Goal: Task Accomplishment & Management: Complete application form

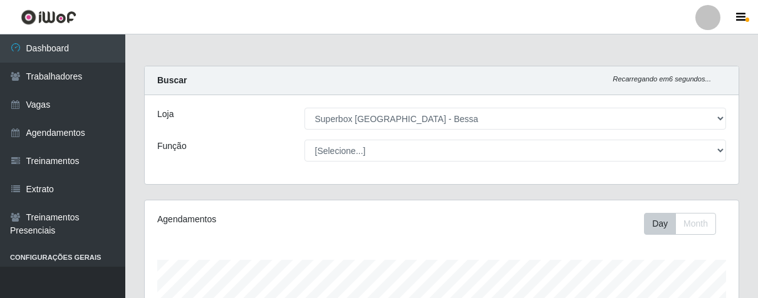
select select "206"
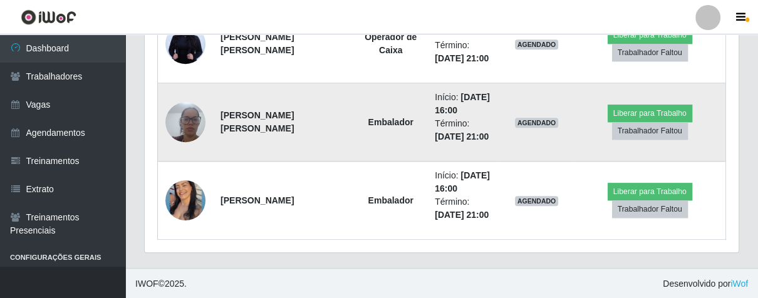
scroll to position [710, 0]
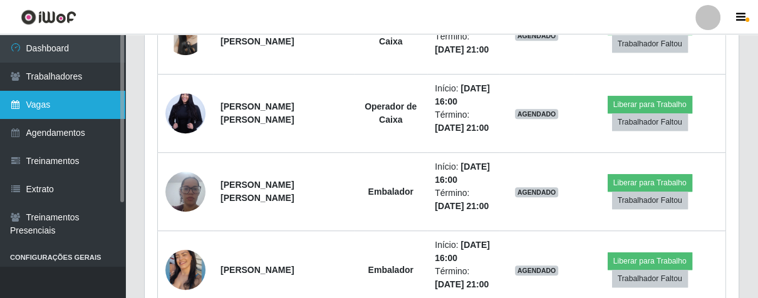
click at [51, 105] on link "Vagas" at bounding box center [62, 105] width 125 height 28
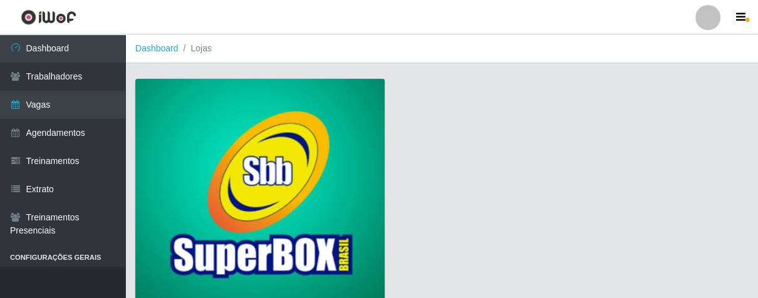
click at [191, 146] on img at bounding box center [259, 192] width 249 height 227
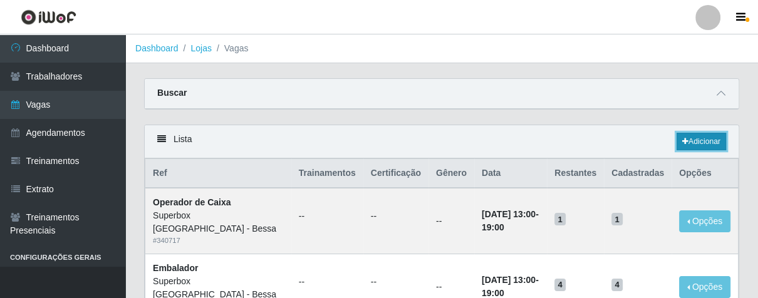
click at [700, 141] on link "Adicionar" at bounding box center [702, 142] width 50 height 18
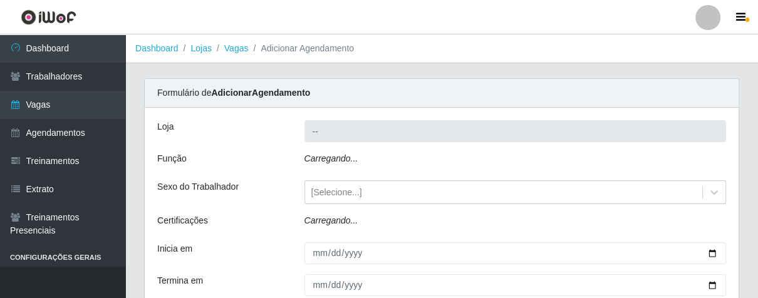
type input "Superbox [GEOGRAPHIC_DATA] - Bessa"
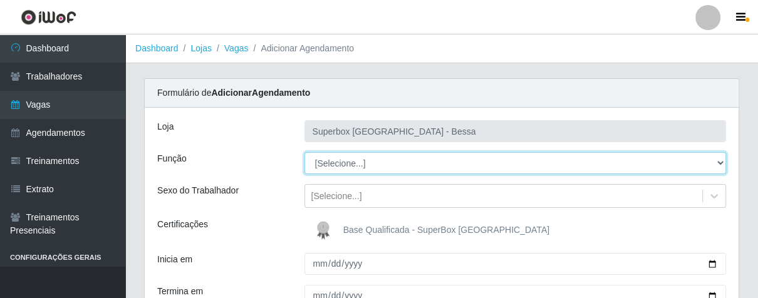
click at [721, 167] on select "[Selecione...] ASG ASG + ASG ++ Embalador Embalador + Embalador ++ Operador de …" at bounding box center [516, 163] width 422 height 22
select select "1"
click at [305, 152] on select "[Selecione...] ASG ASG + ASG ++ Embalador Embalador + Embalador ++ Operador de …" at bounding box center [516, 163] width 422 height 22
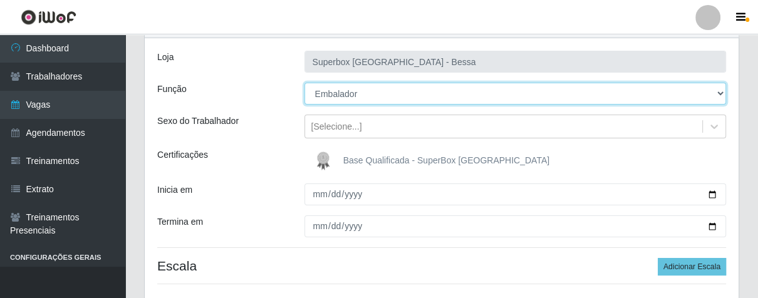
scroll to position [139, 0]
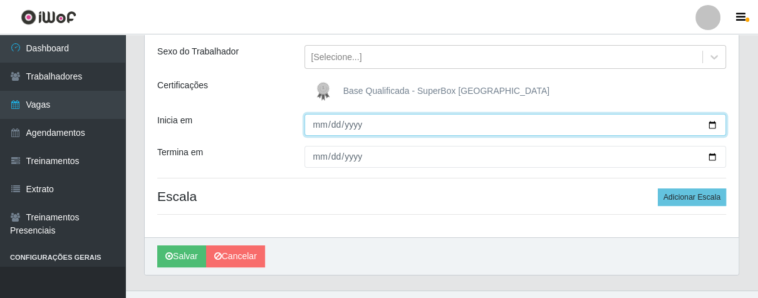
click at [320, 129] on input "Inicia em" at bounding box center [516, 125] width 422 height 22
type input "[DATE]"
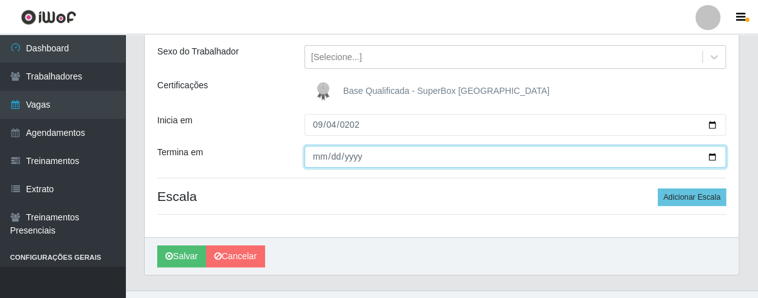
click at [317, 155] on input "Termina em" at bounding box center [516, 157] width 422 height 22
type input "[DATE]"
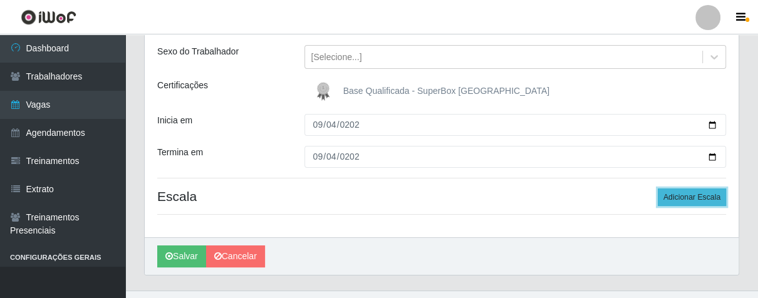
click at [695, 201] on button "Adicionar Escala" at bounding box center [692, 198] width 68 height 18
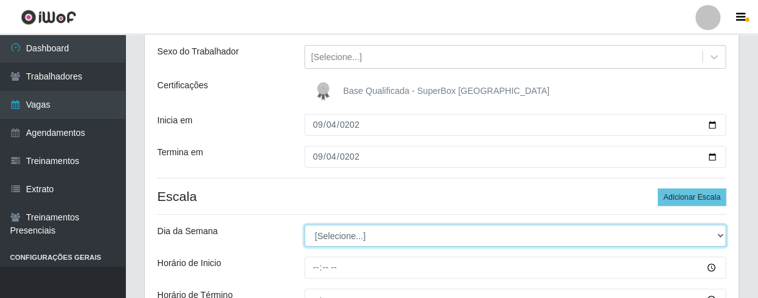
click at [718, 234] on select "[Selecione...] Segunda Terça Quarta Quinta Sexta Sábado Domingo" at bounding box center [516, 236] width 422 height 22
select select "4"
click at [305, 225] on select "[Selecione...] Segunda Terça Quarta Quinta Sexta Sábado Domingo" at bounding box center [516, 236] width 422 height 22
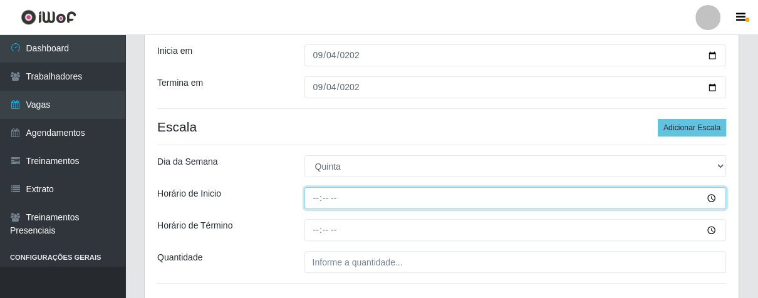
click at [311, 194] on input "Horário de Inicio" at bounding box center [516, 198] width 422 height 22
type input "16:00"
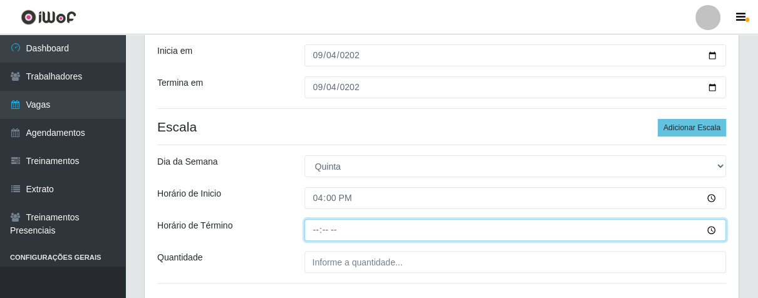
click at [316, 227] on input "Horário de Término" at bounding box center [516, 230] width 422 height 22
type input "21:00"
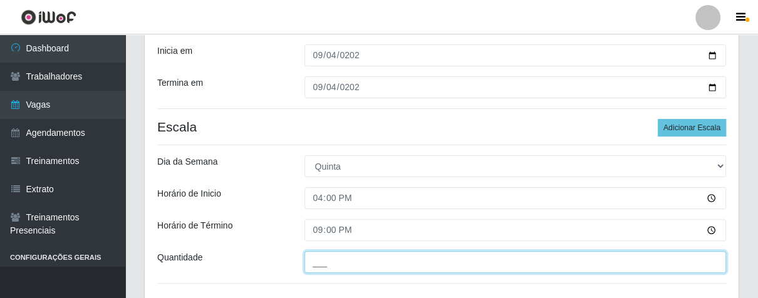
click at [346, 264] on input "___" at bounding box center [516, 262] width 422 height 22
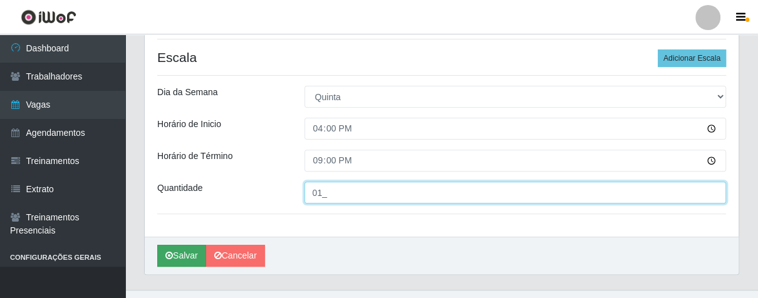
type input "01_"
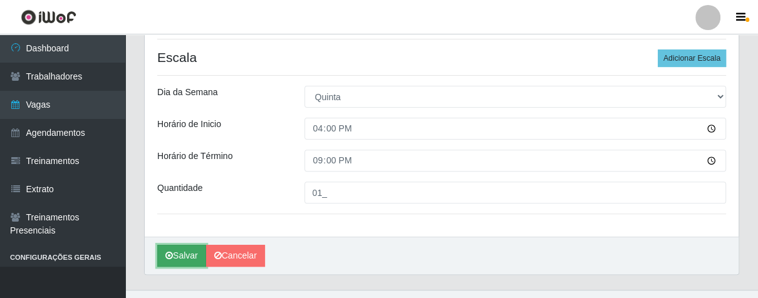
click at [191, 249] on button "Salvar" at bounding box center [181, 256] width 49 height 22
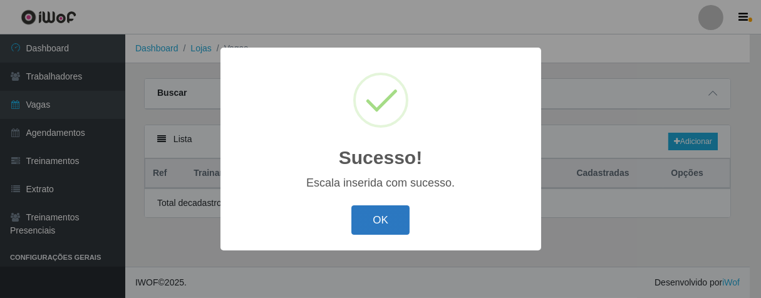
click at [372, 224] on button "OK" at bounding box center [381, 220] width 58 height 29
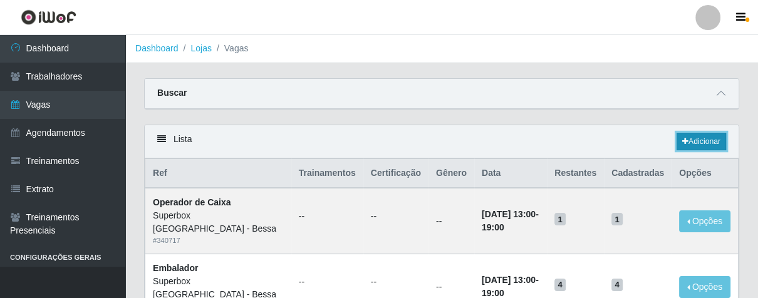
click at [711, 138] on link "Adicionar" at bounding box center [702, 142] width 50 height 18
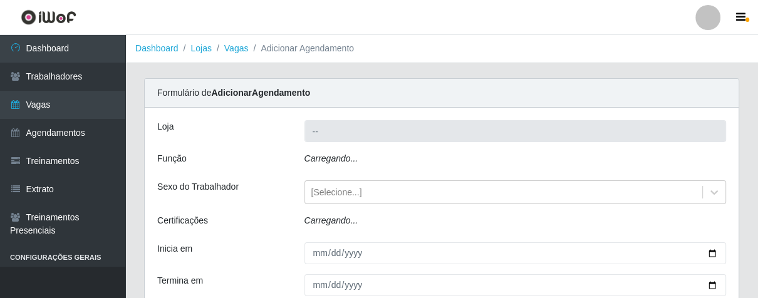
type input "Superbox [GEOGRAPHIC_DATA] - Bessa"
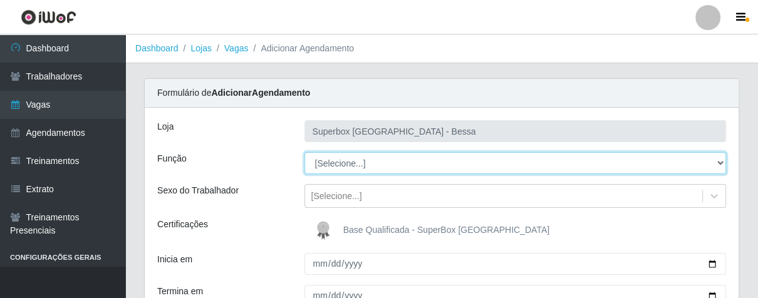
click at [719, 160] on select "[Selecione...] ASG ASG + ASG ++ Embalador Embalador + Embalador ++ Operador de …" at bounding box center [516, 163] width 422 height 22
select select "1"
click at [305, 152] on select "[Selecione...] ASG ASG + ASG ++ Embalador Embalador + Embalador ++ Operador de …" at bounding box center [516, 163] width 422 height 22
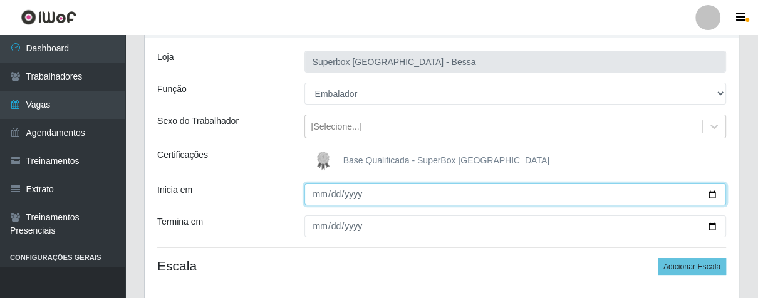
click at [312, 199] on input "Inicia em" at bounding box center [516, 195] width 422 height 22
type input "0225-09-05"
type input "[DATE]"
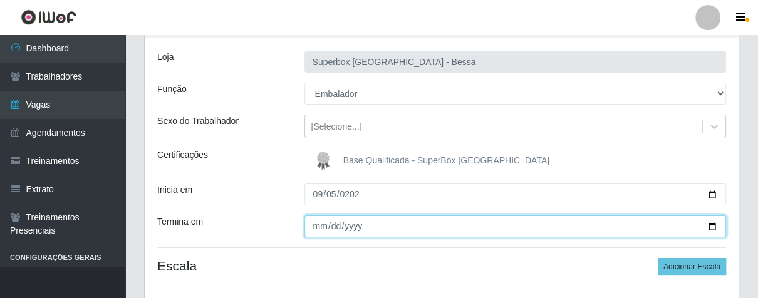
click at [316, 229] on input "Termina em" at bounding box center [516, 227] width 422 height 22
type input "[DATE]"
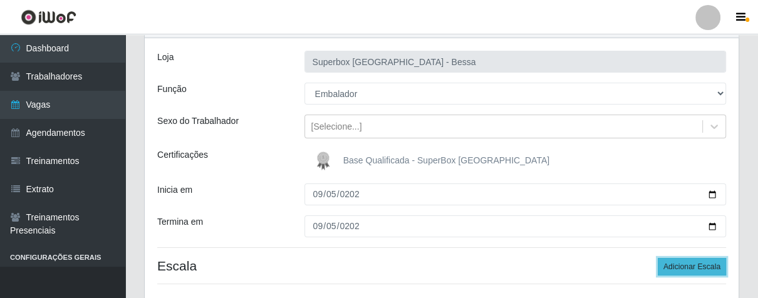
click at [705, 269] on button "Adicionar Escala" at bounding box center [692, 267] width 68 height 18
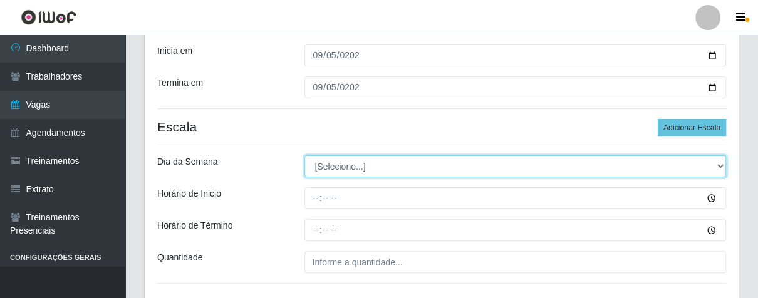
click at [715, 168] on select "[Selecione...] Segunda Terça Quarta Quinta Sexta Sábado Domingo" at bounding box center [516, 166] width 422 height 22
select select "5"
click at [305, 155] on select "[Selecione...] Segunda Terça Quarta Quinta Sexta Sábado Domingo" at bounding box center [516, 166] width 422 height 22
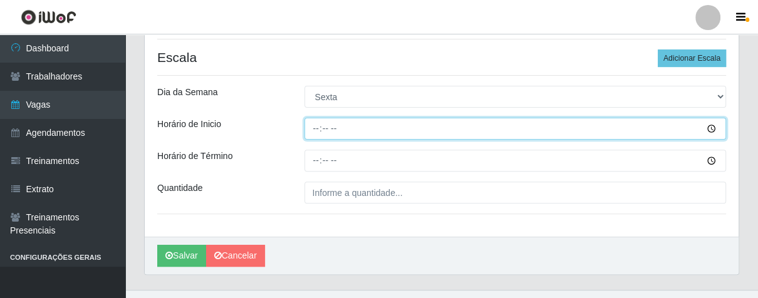
click at [313, 127] on input "Horário de Inicio" at bounding box center [516, 129] width 422 height 22
type input "16:00"
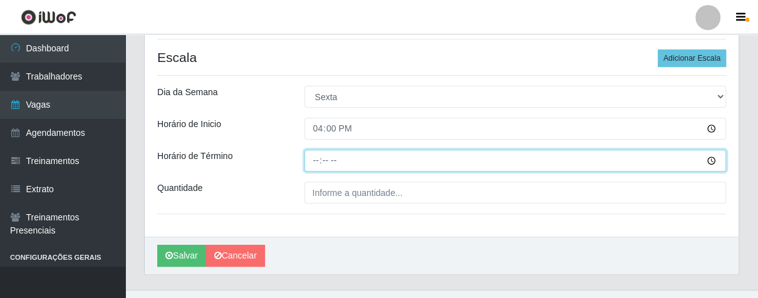
click at [318, 164] on input "Horário de Término" at bounding box center [516, 161] width 422 height 22
type input "21:00"
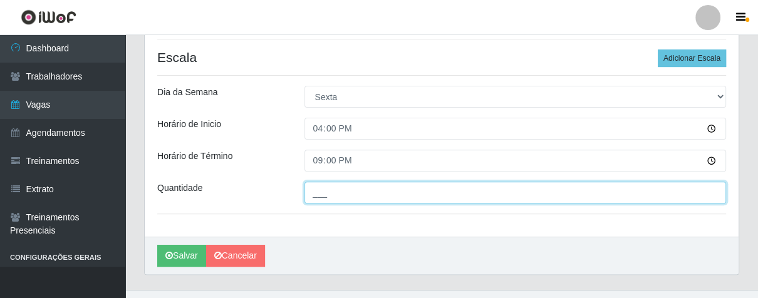
click at [343, 194] on input "___" at bounding box center [516, 193] width 422 height 22
type input "02_"
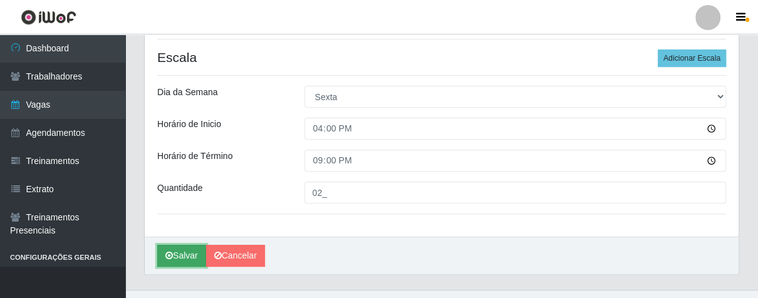
click at [198, 250] on button "Salvar" at bounding box center [181, 256] width 49 height 22
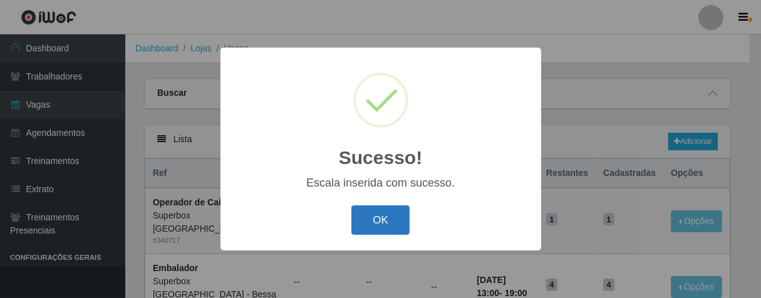
click at [369, 218] on button "OK" at bounding box center [381, 220] width 58 height 29
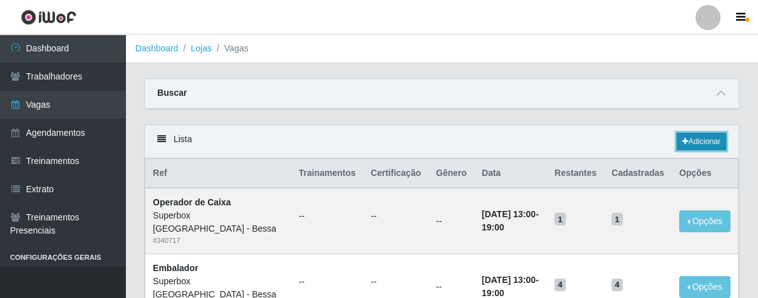
click at [696, 133] on link "Adicionar" at bounding box center [702, 142] width 50 height 18
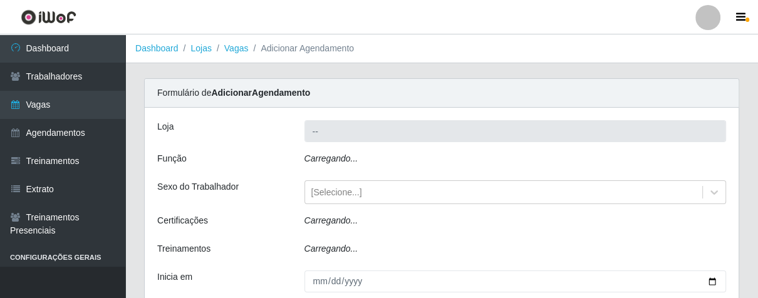
type input "Superbox [GEOGRAPHIC_DATA] - Bessa"
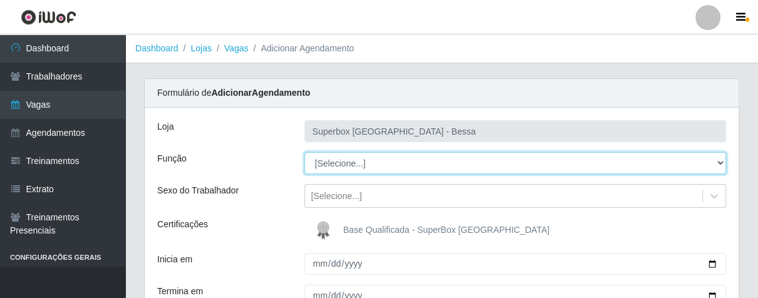
drag, startPoint x: 715, startPoint y: 164, endPoint x: 699, endPoint y: 170, distance: 16.9
click at [713, 164] on select "[Selecione...] ASG ASG + ASG ++ Embalador Embalador + Embalador ++ Operador de …" at bounding box center [516, 163] width 422 height 22
select select "22"
click at [305, 152] on select "[Selecione...] ASG ASG + ASG ++ Embalador Embalador + Embalador ++ Operador de …" at bounding box center [516, 163] width 422 height 22
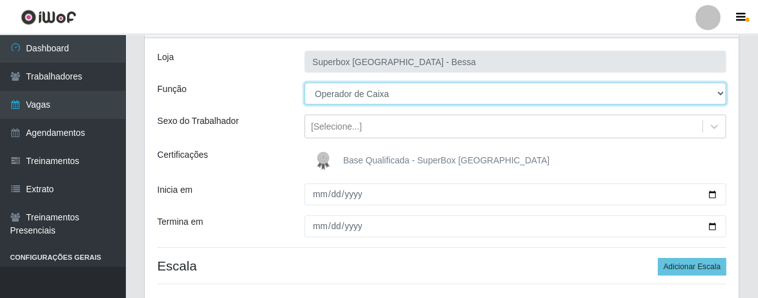
scroll to position [139, 0]
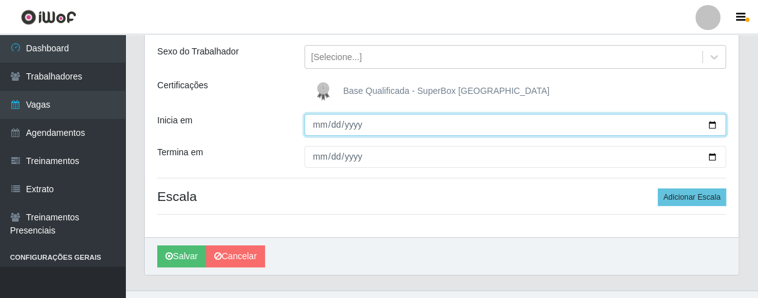
click at [320, 127] on input "Inicia em" at bounding box center [516, 125] width 422 height 22
type input "0009-08-05"
click at [333, 125] on input "0009-08-05" at bounding box center [516, 125] width 422 height 22
type input "[DATE]"
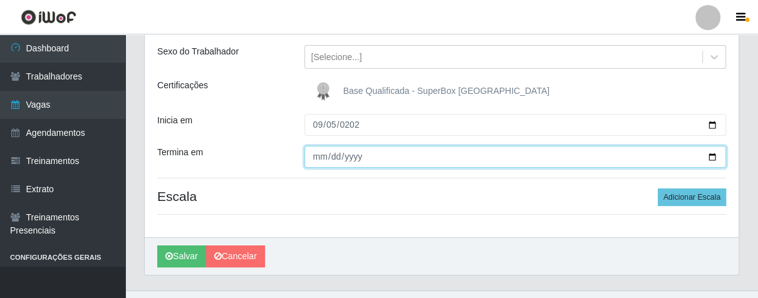
click at [318, 158] on input "Termina em" at bounding box center [516, 157] width 422 height 22
type input "[DATE]"
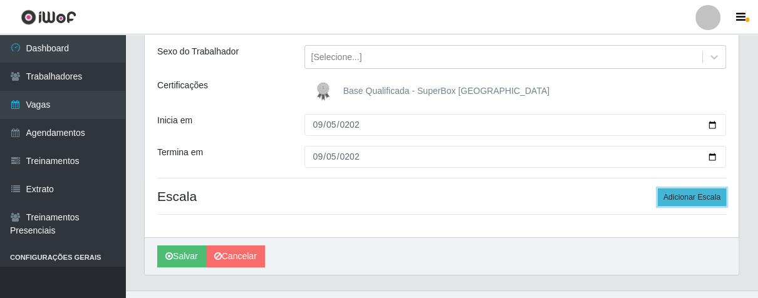
click at [706, 201] on button "Adicionar Escala" at bounding box center [692, 198] width 68 height 18
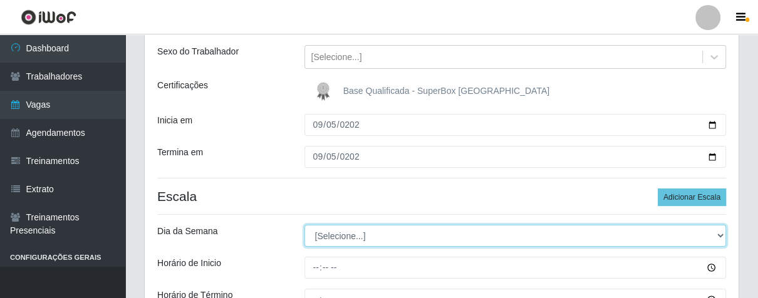
drag, startPoint x: 719, startPoint y: 233, endPoint x: 657, endPoint y: 234, distance: 62.1
click at [718, 234] on select "[Selecione...] Segunda Terça Quarta Quinta Sexta Sábado Domingo" at bounding box center [516, 236] width 422 height 22
select select "5"
click at [305, 225] on select "[Selecione...] Segunda Terça Quarta Quinta Sexta Sábado Domingo" at bounding box center [516, 236] width 422 height 22
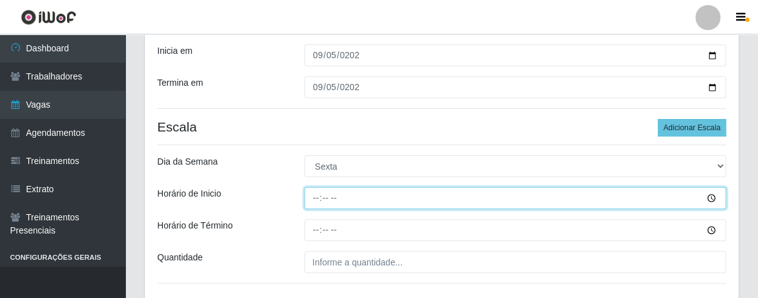
click at [311, 201] on input "Horário de Inicio" at bounding box center [516, 198] width 422 height 22
type input "16:00"
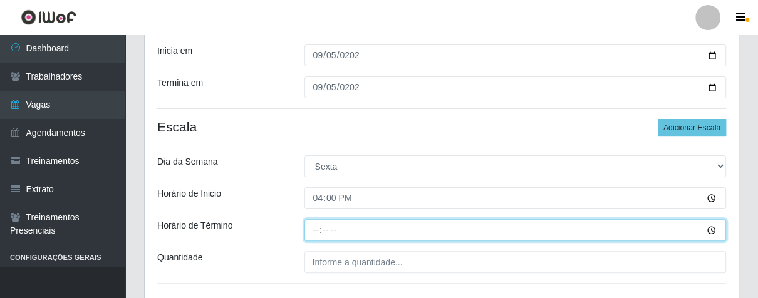
click at [313, 234] on input "Horário de Término" at bounding box center [516, 230] width 422 height 22
type input "21:00"
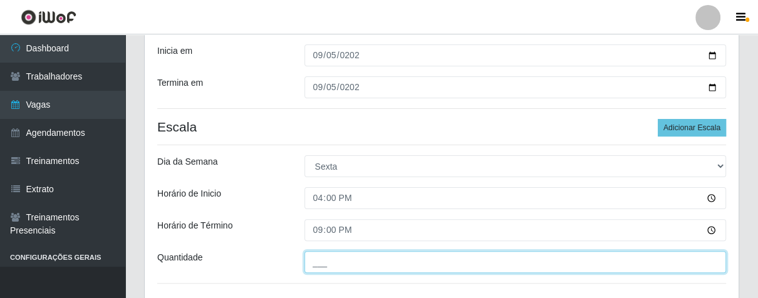
drag, startPoint x: 348, startPoint y: 264, endPoint x: 379, endPoint y: 269, distance: 31.2
click at [348, 264] on input "___" at bounding box center [516, 262] width 422 height 22
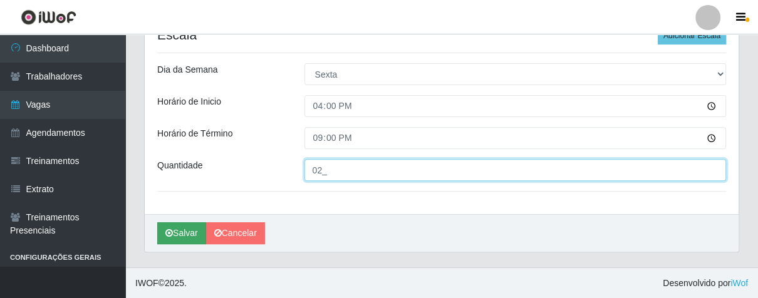
type input "02_"
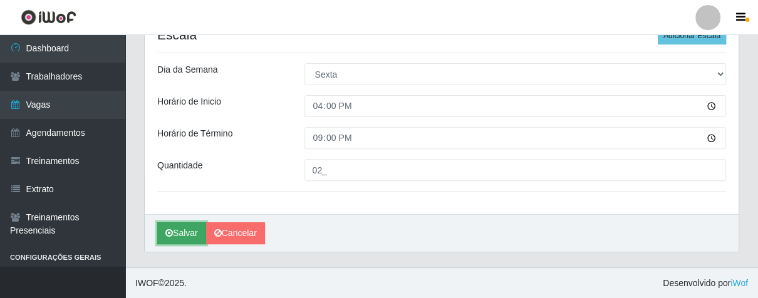
click at [177, 238] on button "Salvar" at bounding box center [181, 233] width 49 height 22
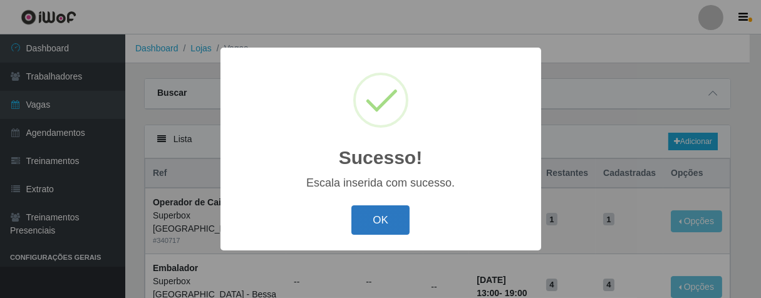
click at [377, 229] on button "OK" at bounding box center [381, 220] width 58 height 29
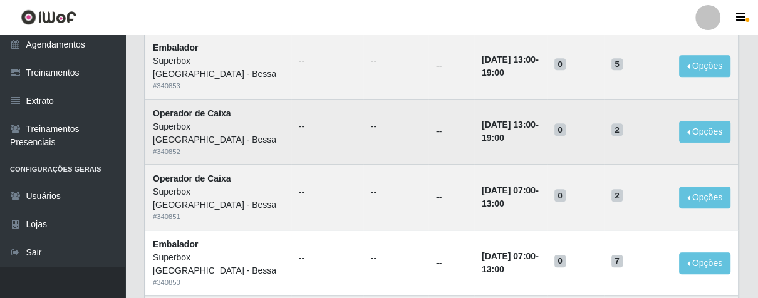
scroll to position [611, 0]
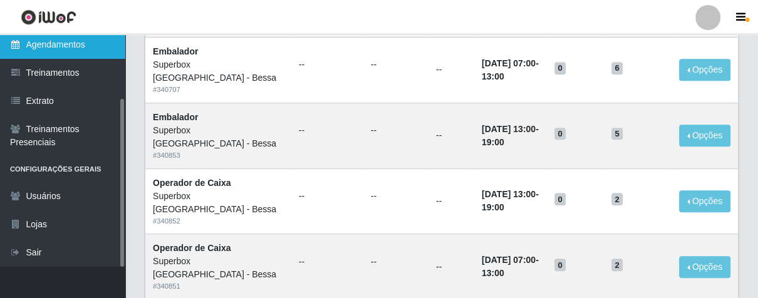
click at [73, 47] on link "Agendamentos" at bounding box center [62, 45] width 125 height 28
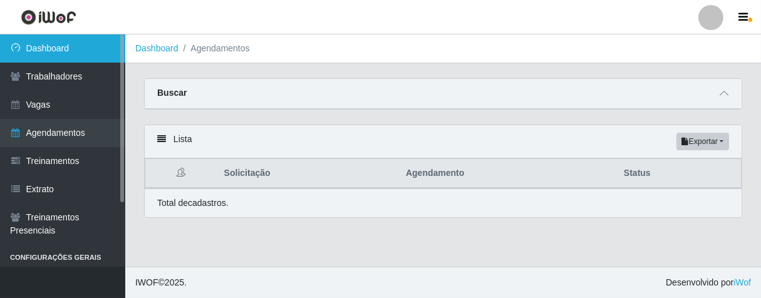
click at [81, 46] on link "Dashboard" at bounding box center [62, 48] width 125 height 28
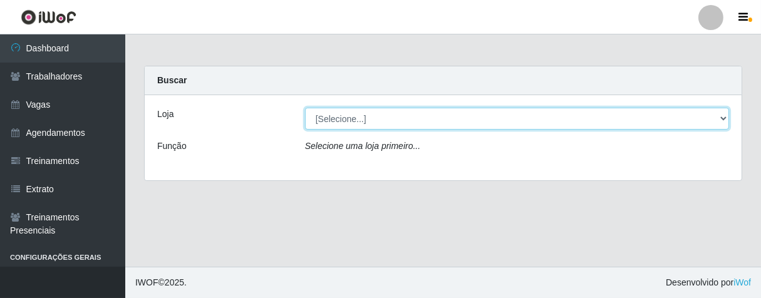
click at [331, 118] on select "[Selecione...] Superbox [GEOGRAPHIC_DATA] - Bessa" at bounding box center [517, 119] width 424 height 22
select select "206"
click at [305, 108] on select "[Selecione...] Superbox [GEOGRAPHIC_DATA] - Bessa" at bounding box center [517, 119] width 424 height 22
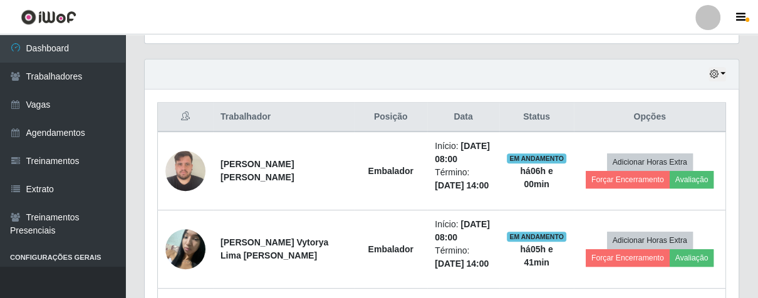
scroll to position [487, 0]
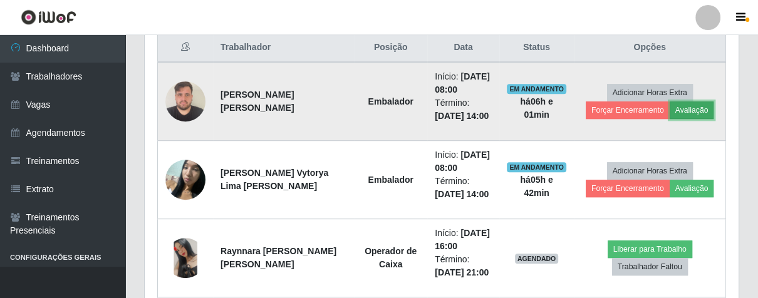
click at [689, 111] on button "Avaliação" at bounding box center [692, 111] width 44 height 18
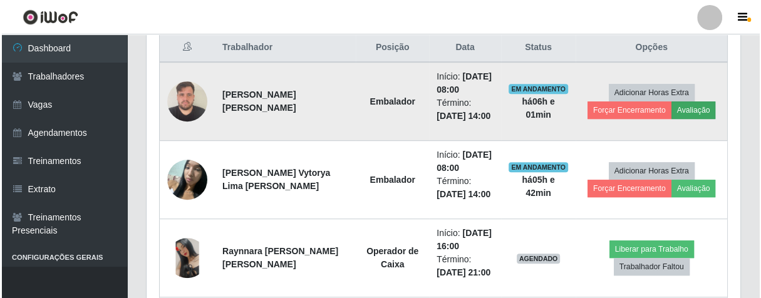
scroll to position [259, 587]
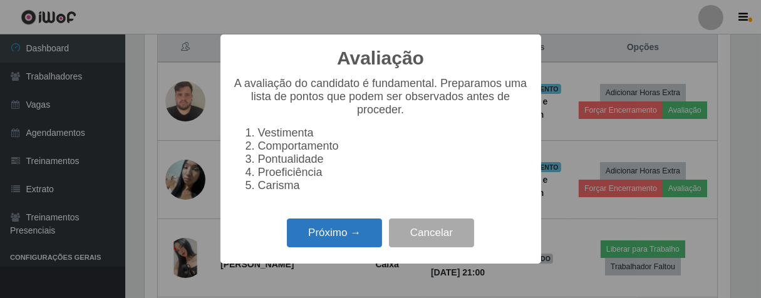
click at [348, 241] on button "Próximo →" at bounding box center [334, 233] width 95 height 29
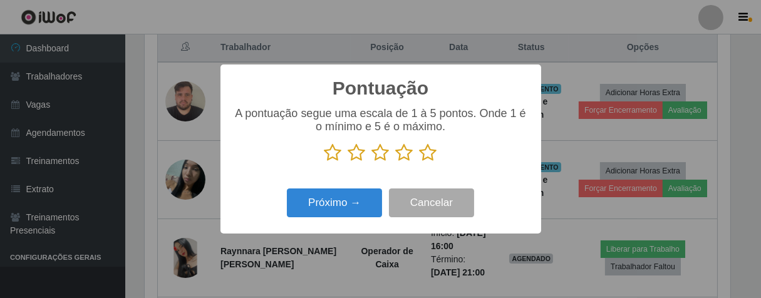
click at [426, 154] on icon at bounding box center [429, 153] width 18 height 19
click at [420, 162] on input "radio" at bounding box center [420, 162] width 0 height 0
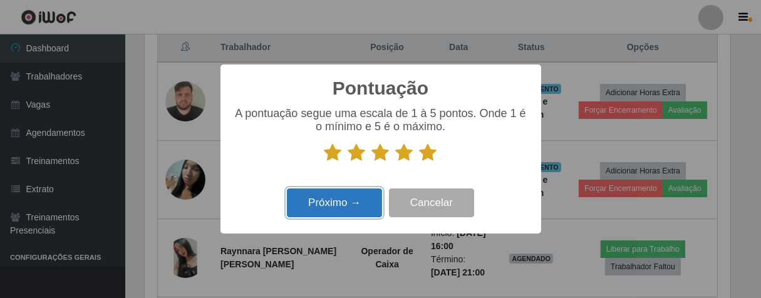
click at [322, 214] on button "Próximo →" at bounding box center [334, 203] width 95 height 29
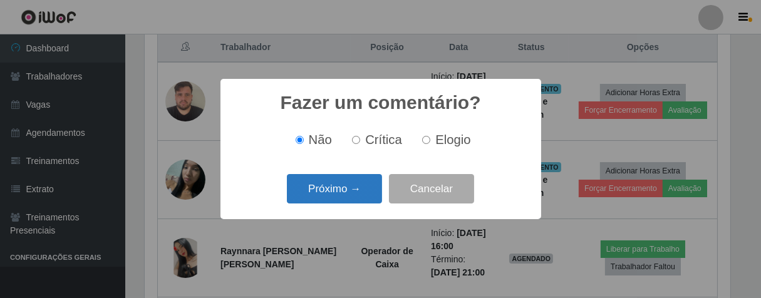
click at [358, 184] on button "Próximo →" at bounding box center [334, 188] width 95 height 29
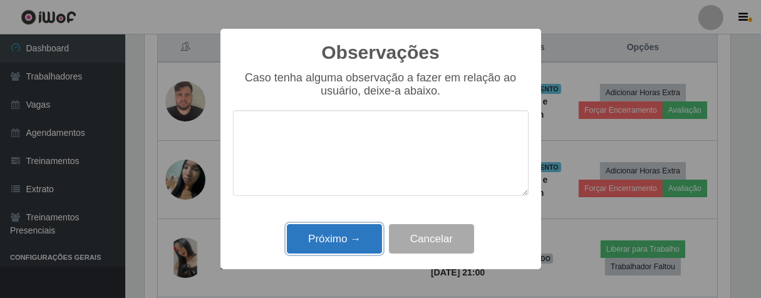
click at [356, 233] on button "Próximo →" at bounding box center [334, 238] width 95 height 29
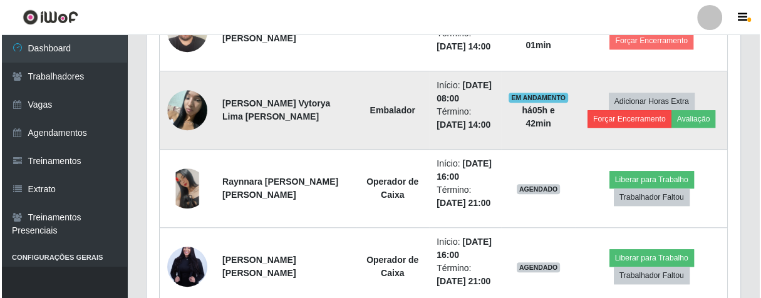
scroll to position [487, 0]
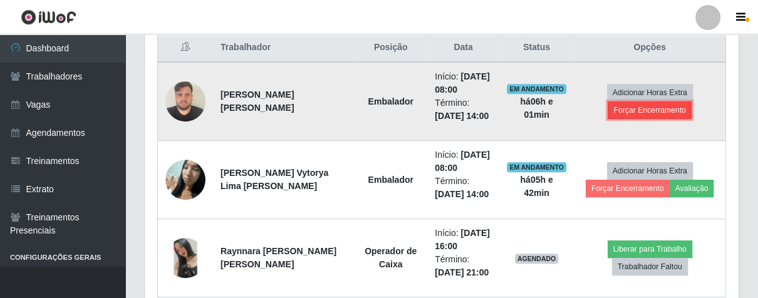
click at [644, 109] on button "Forçar Encerramento" at bounding box center [650, 111] width 84 height 18
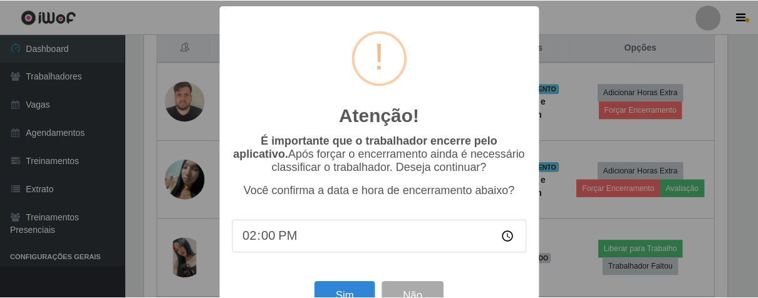
scroll to position [43, 0]
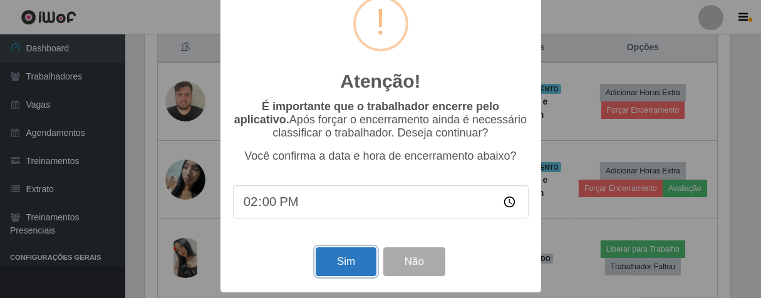
click at [345, 265] on button "Sim" at bounding box center [346, 262] width 61 height 29
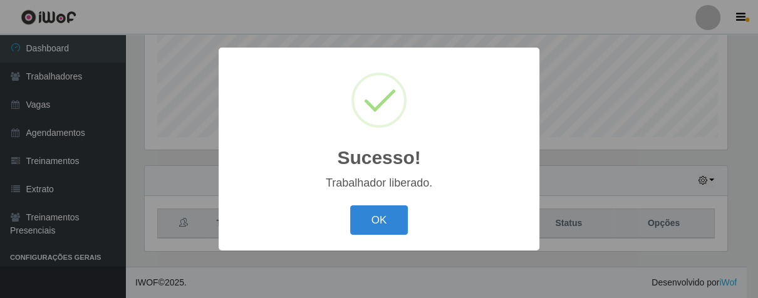
scroll to position [259, 587]
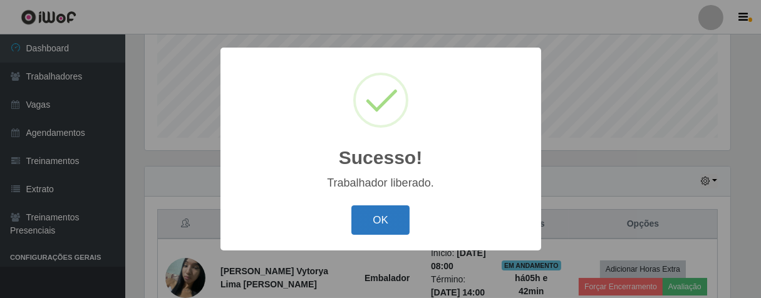
click at [388, 209] on button "OK" at bounding box center [381, 220] width 58 height 29
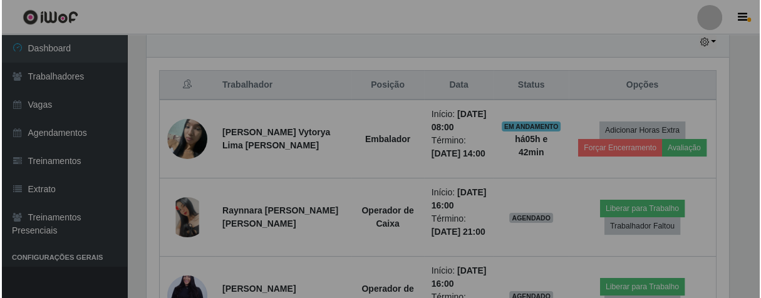
scroll to position [259, 594]
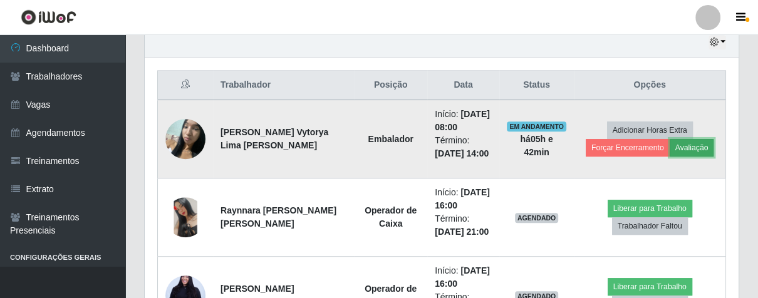
click at [675, 149] on button "Avaliação" at bounding box center [692, 148] width 44 height 18
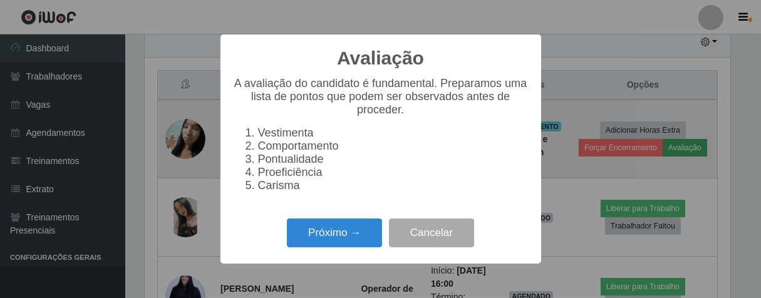
scroll to position [259, 587]
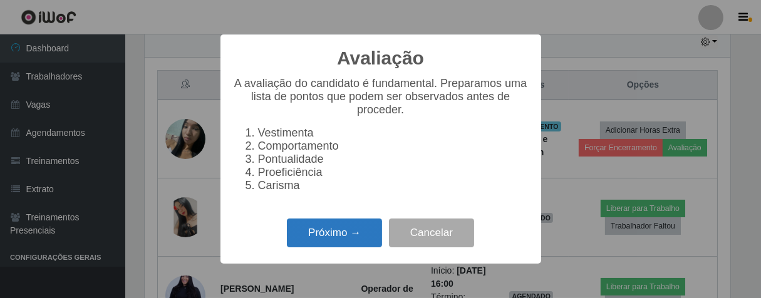
click at [351, 243] on button "Próximo →" at bounding box center [334, 233] width 95 height 29
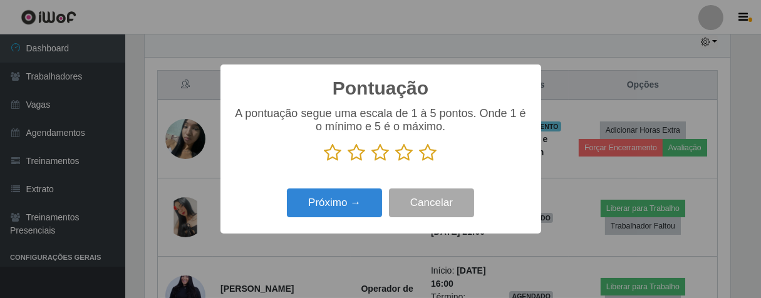
scroll to position [626459, 626133]
click at [382, 157] on icon at bounding box center [381, 153] width 18 height 19
click at [372, 162] on input "radio" at bounding box center [372, 162] width 0 height 0
click at [407, 157] on icon at bounding box center [405, 153] width 18 height 19
click at [396, 162] on input "radio" at bounding box center [396, 162] width 0 height 0
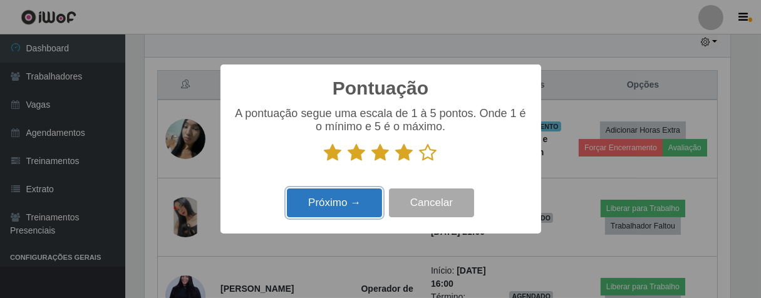
click at [364, 203] on button "Próximo →" at bounding box center [334, 203] width 95 height 29
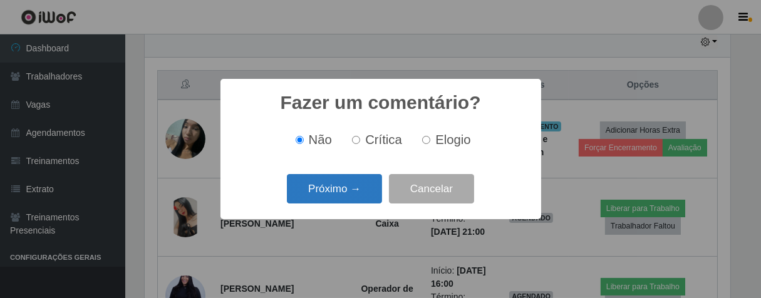
click at [366, 196] on button "Próximo →" at bounding box center [334, 188] width 95 height 29
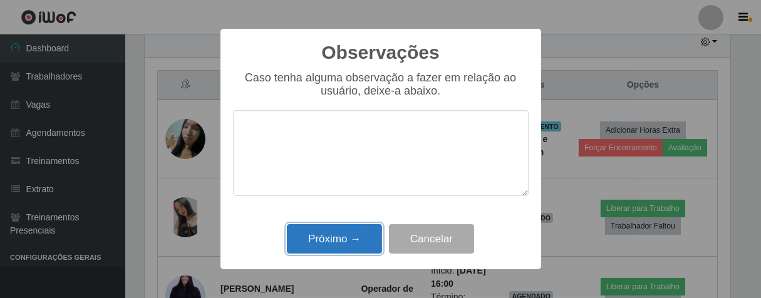
click at [361, 248] on button "Próximo →" at bounding box center [334, 238] width 95 height 29
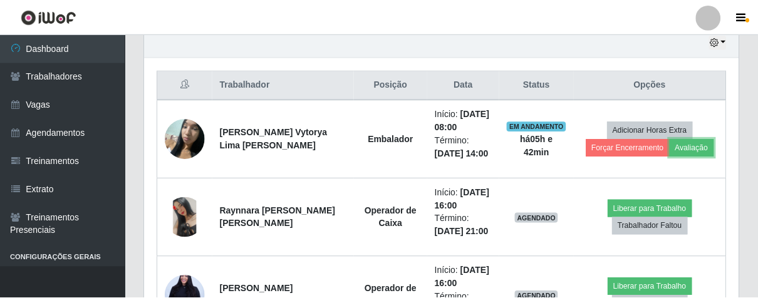
scroll to position [0, 0]
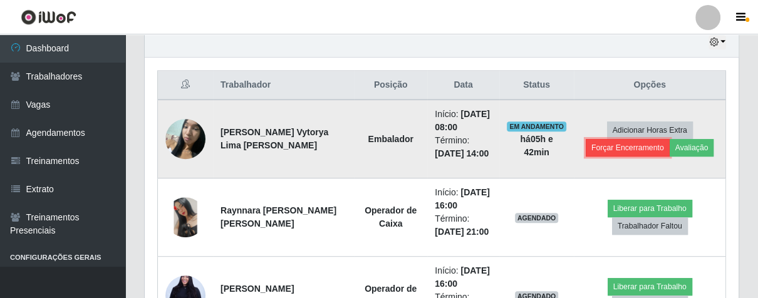
click at [617, 154] on button "Forçar Encerramento" at bounding box center [628, 148] width 84 height 18
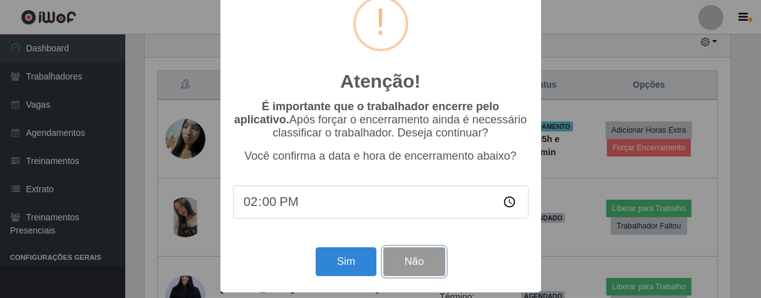
click at [401, 263] on button "Não" at bounding box center [415, 262] width 62 height 29
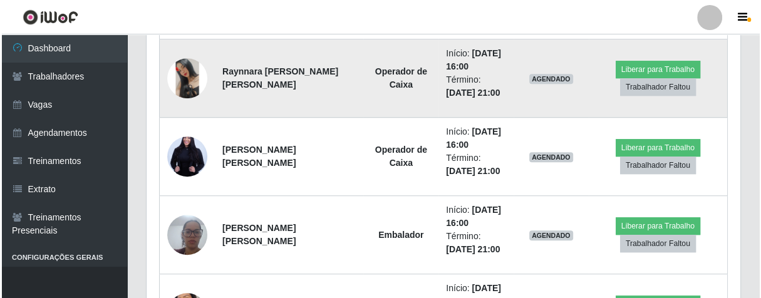
scroll to position [449, 0]
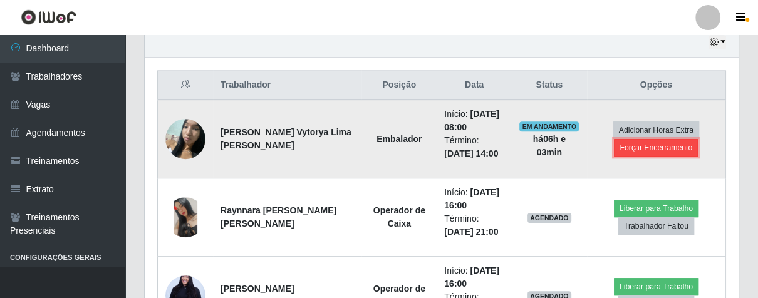
click at [639, 149] on button "Forçar Encerramento" at bounding box center [656, 148] width 84 height 18
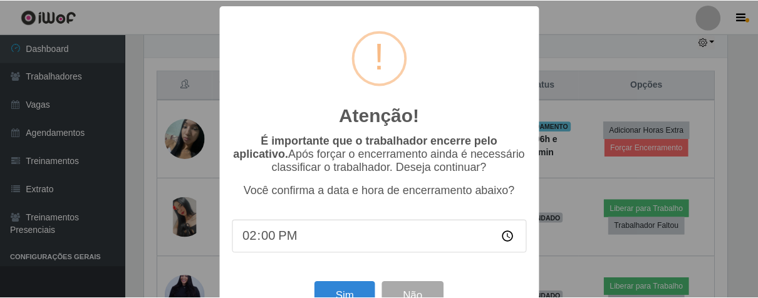
scroll to position [43, 0]
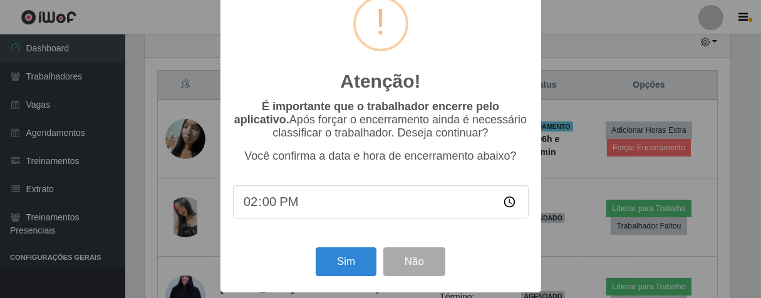
click at [266, 201] on input "14:00" at bounding box center [381, 202] width 296 height 33
type input "14:23"
click at [363, 265] on button "Sim" at bounding box center [346, 262] width 61 height 29
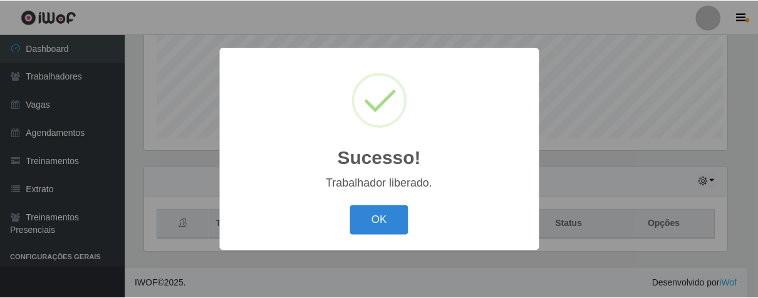
scroll to position [259, 587]
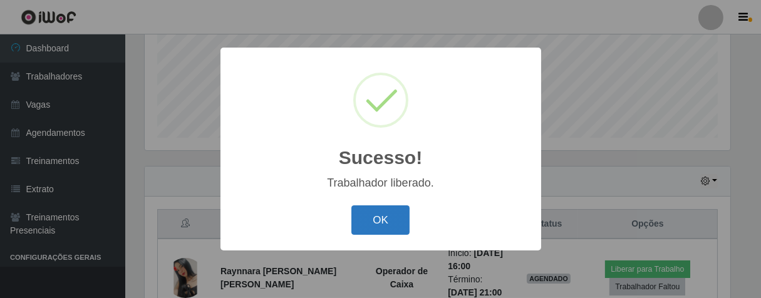
click at [387, 214] on button "OK" at bounding box center [381, 220] width 58 height 29
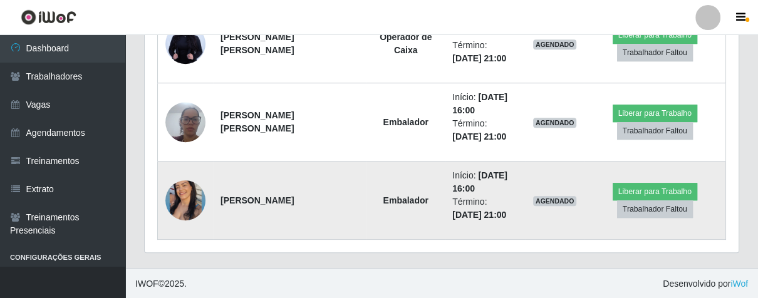
scroll to position [484, 0]
